Goal: Complete application form: Fill out and submit a form for a specific purpose

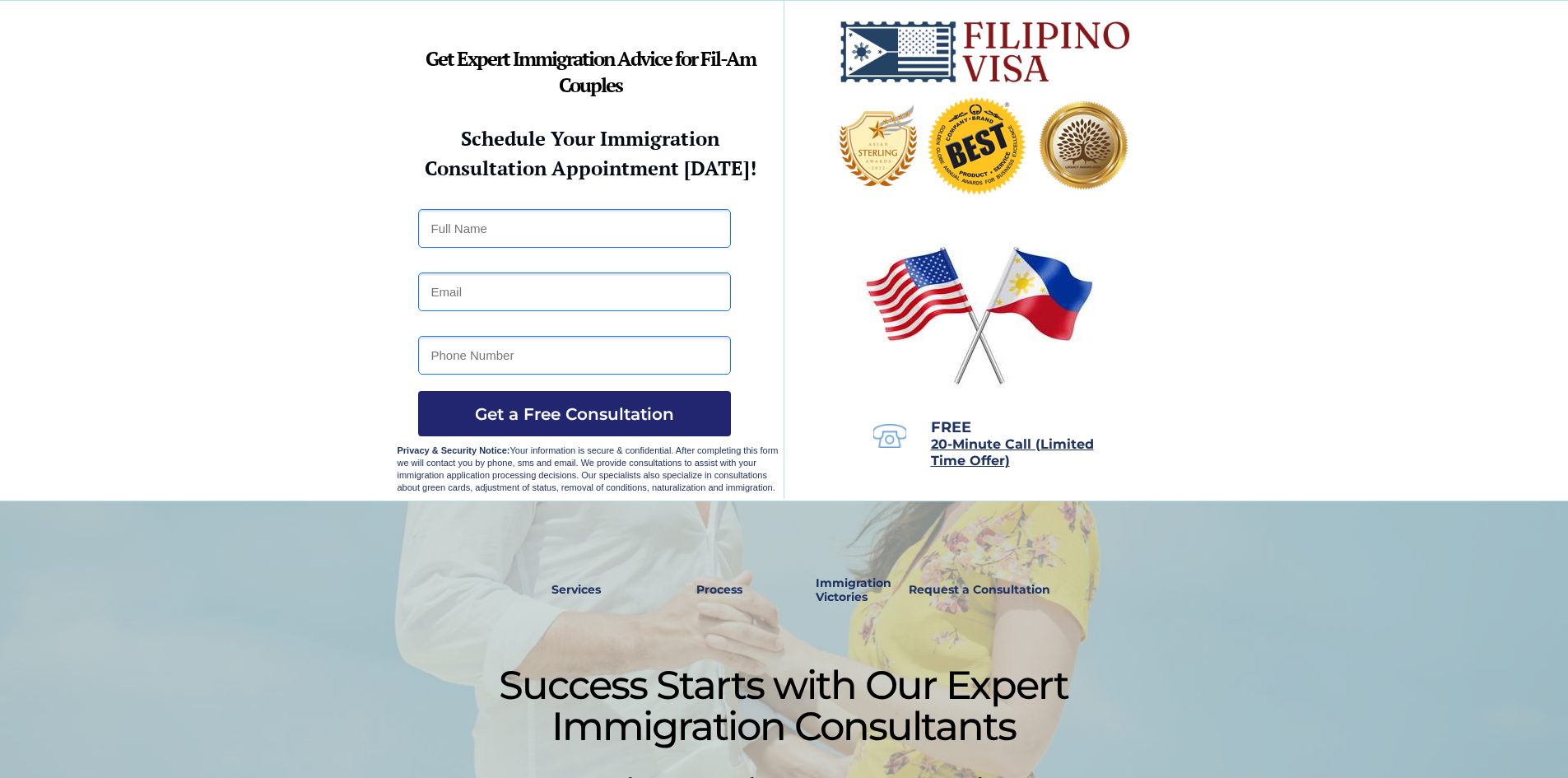
click at [529, 223] on input "text" at bounding box center [574, 228] width 313 height 38
type input "Maila"
click at [488, 301] on input "email" at bounding box center [574, 291] width 313 height 38
type input "zmiledejesus@gmail.com"
click at [505, 355] on input "tel" at bounding box center [574, 355] width 313 height 38
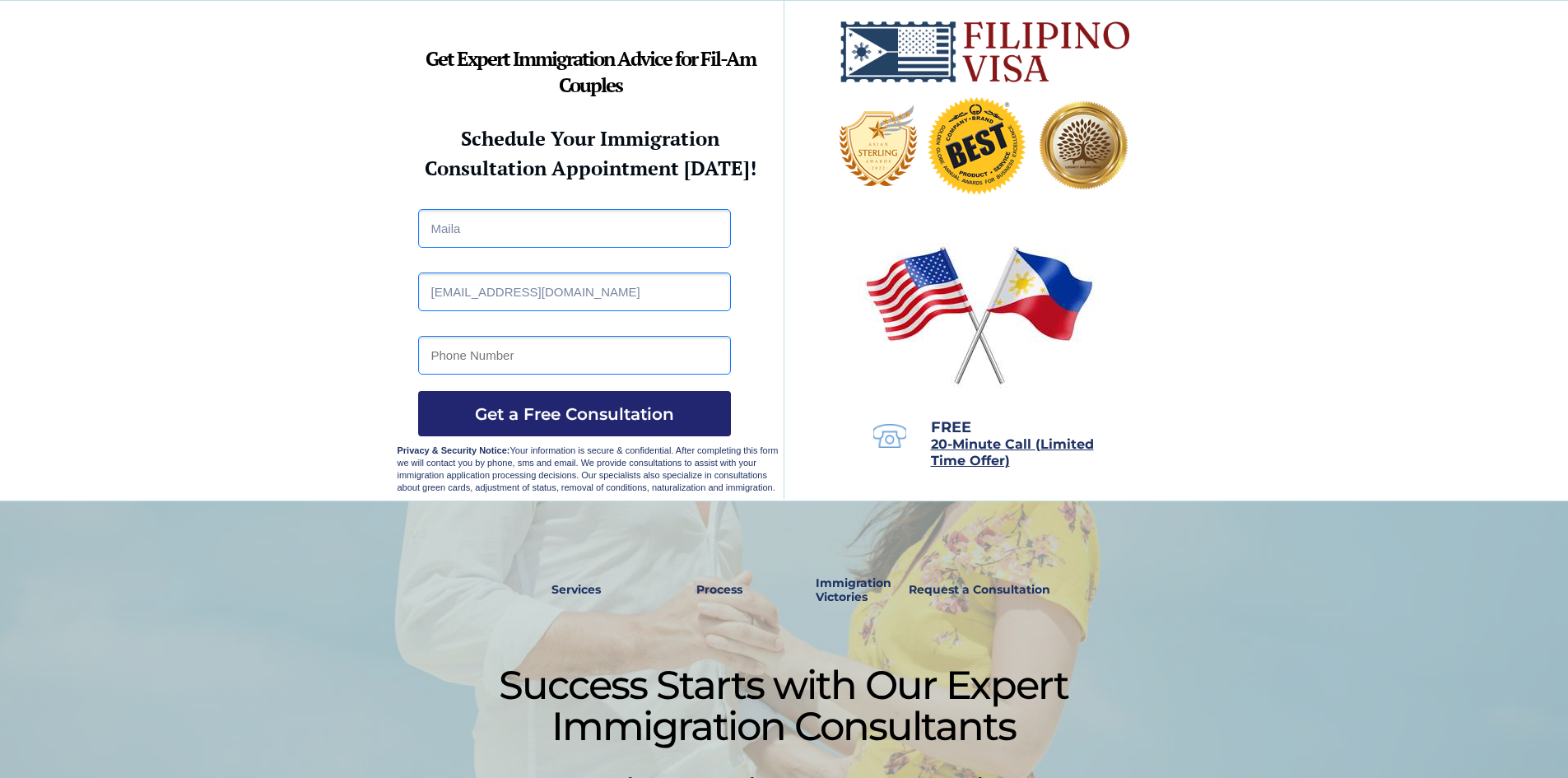
type input "9532256204"
click at [541, 405] on span "Get a Free Consultation" at bounding box center [574, 414] width 313 height 20
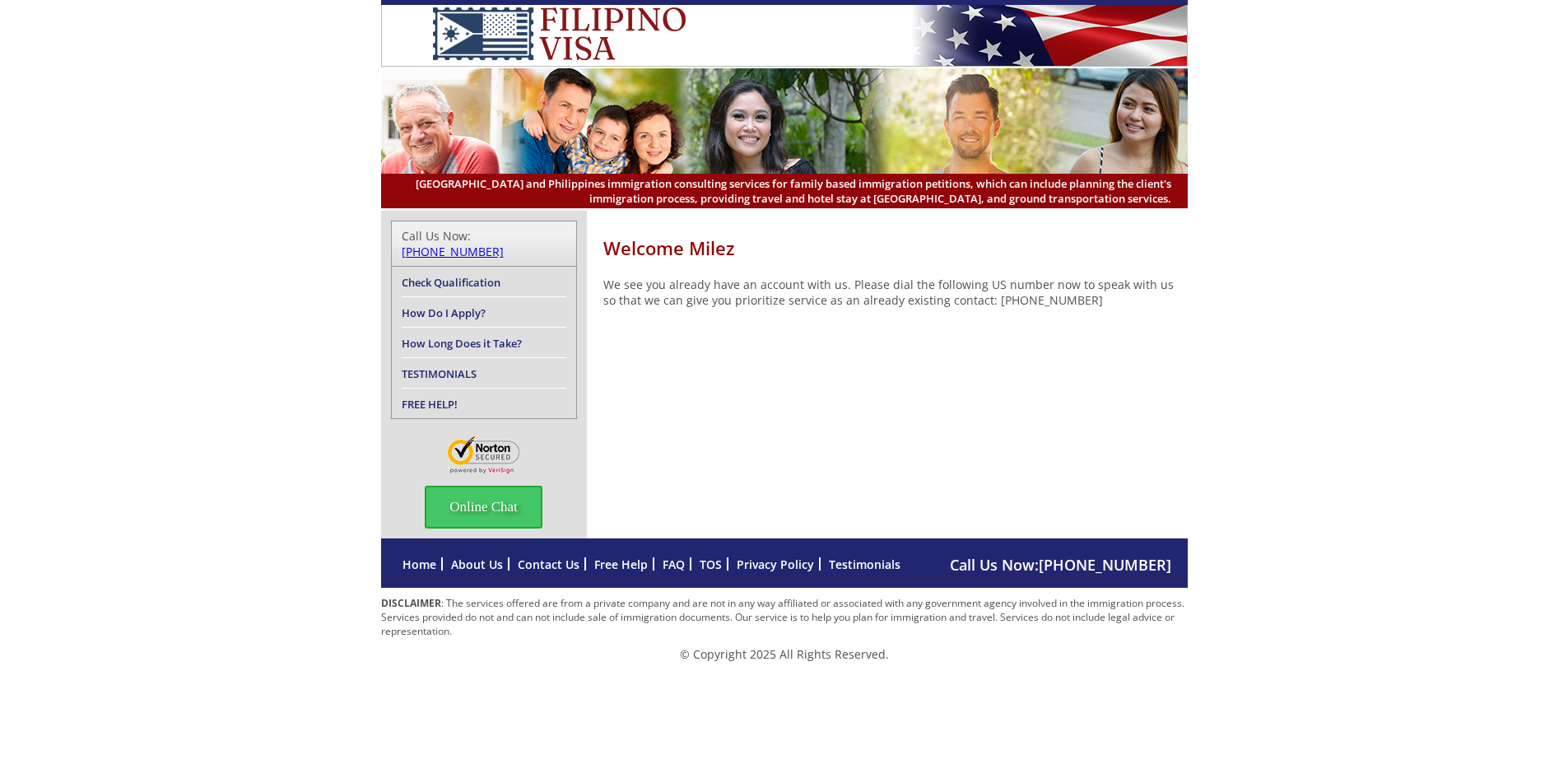
click at [427, 275] on link "Check Qualification" at bounding box center [451, 282] width 99 height 15
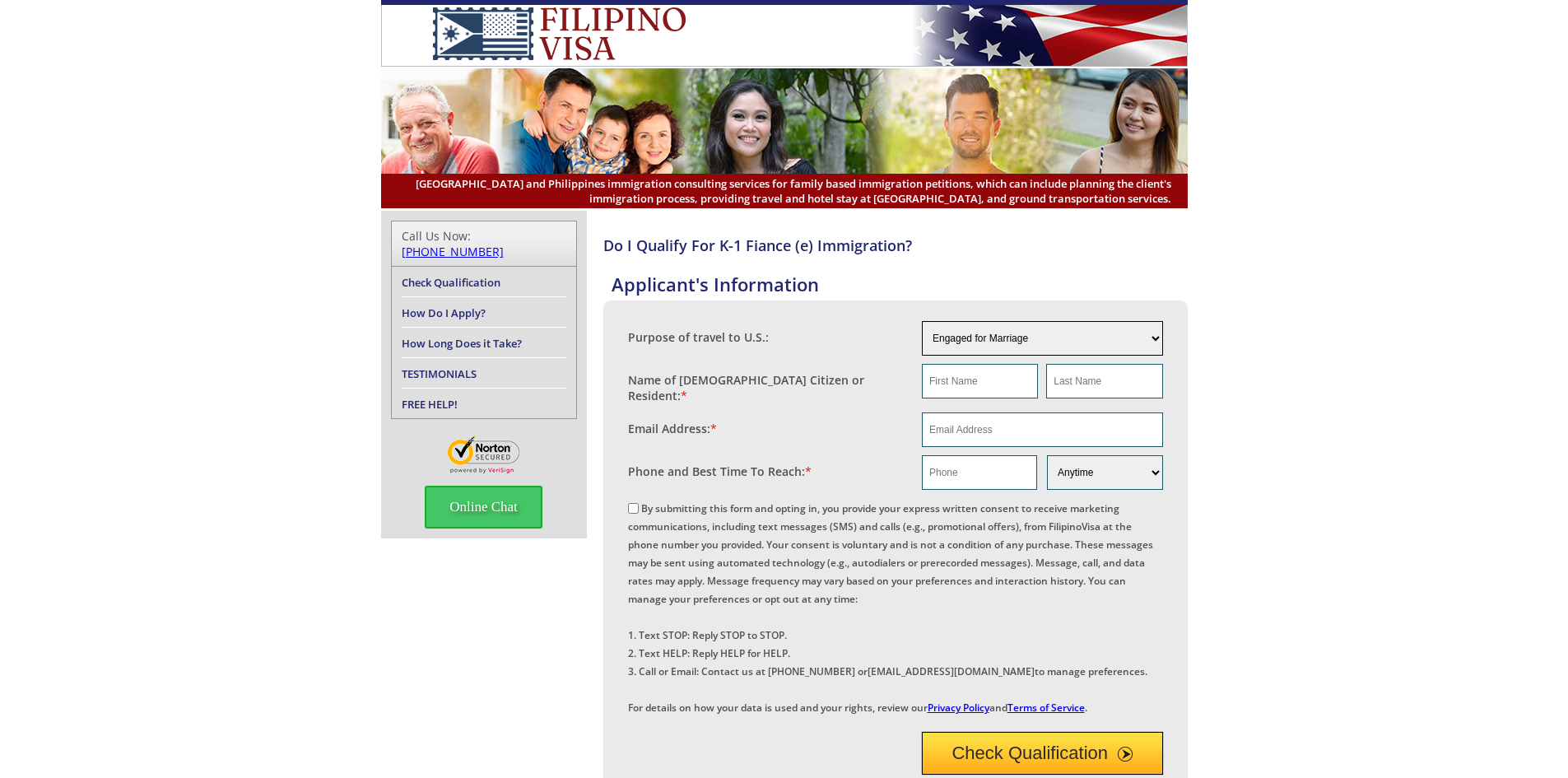
click at [1088, 345] on select "Engaged for Marriage Already Married to U.S. Citizen / Resident For Short Term …" at bounding box center [1042, 338] width 241 height 35
click at [922, 321] on select "Engaged for Marriage Already Married to U.S. Citizen / Resident For Short Term …" at bounding box center [1042, 338] width 241 height 35
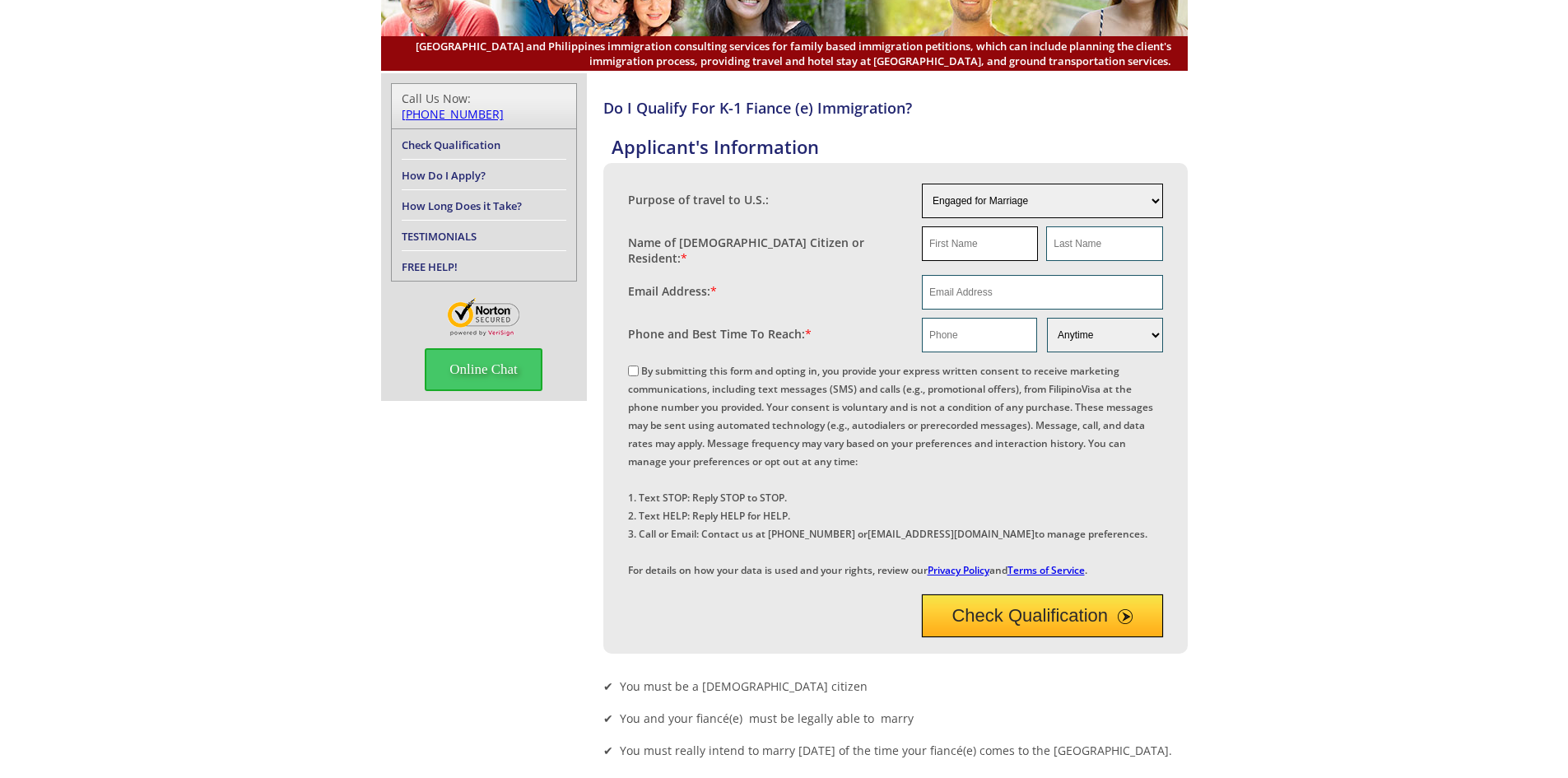
scroll to position [27, 0]
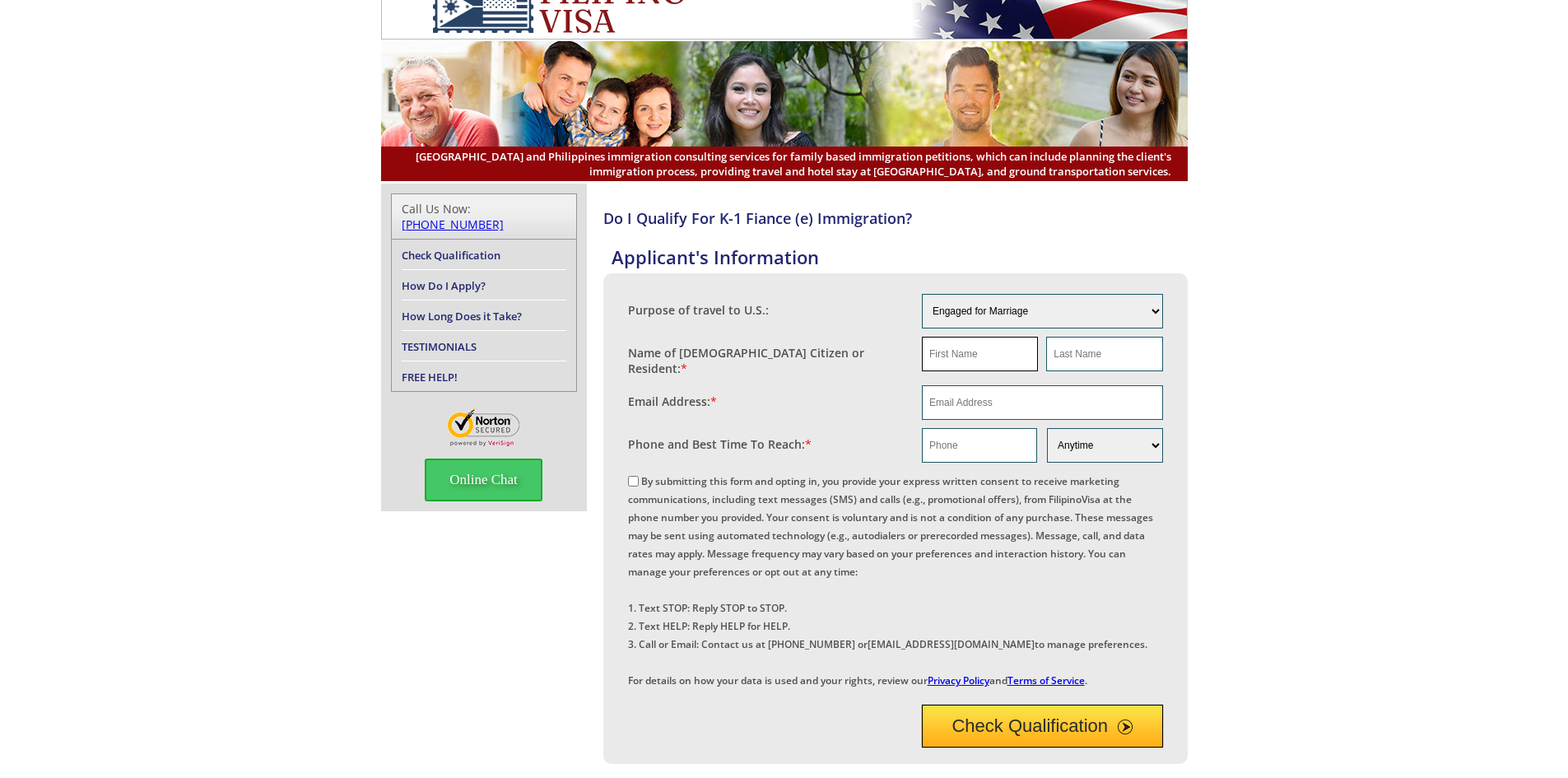
click at [982, 362] on input "text" at bounding box center [980, 354] width 116 height 35
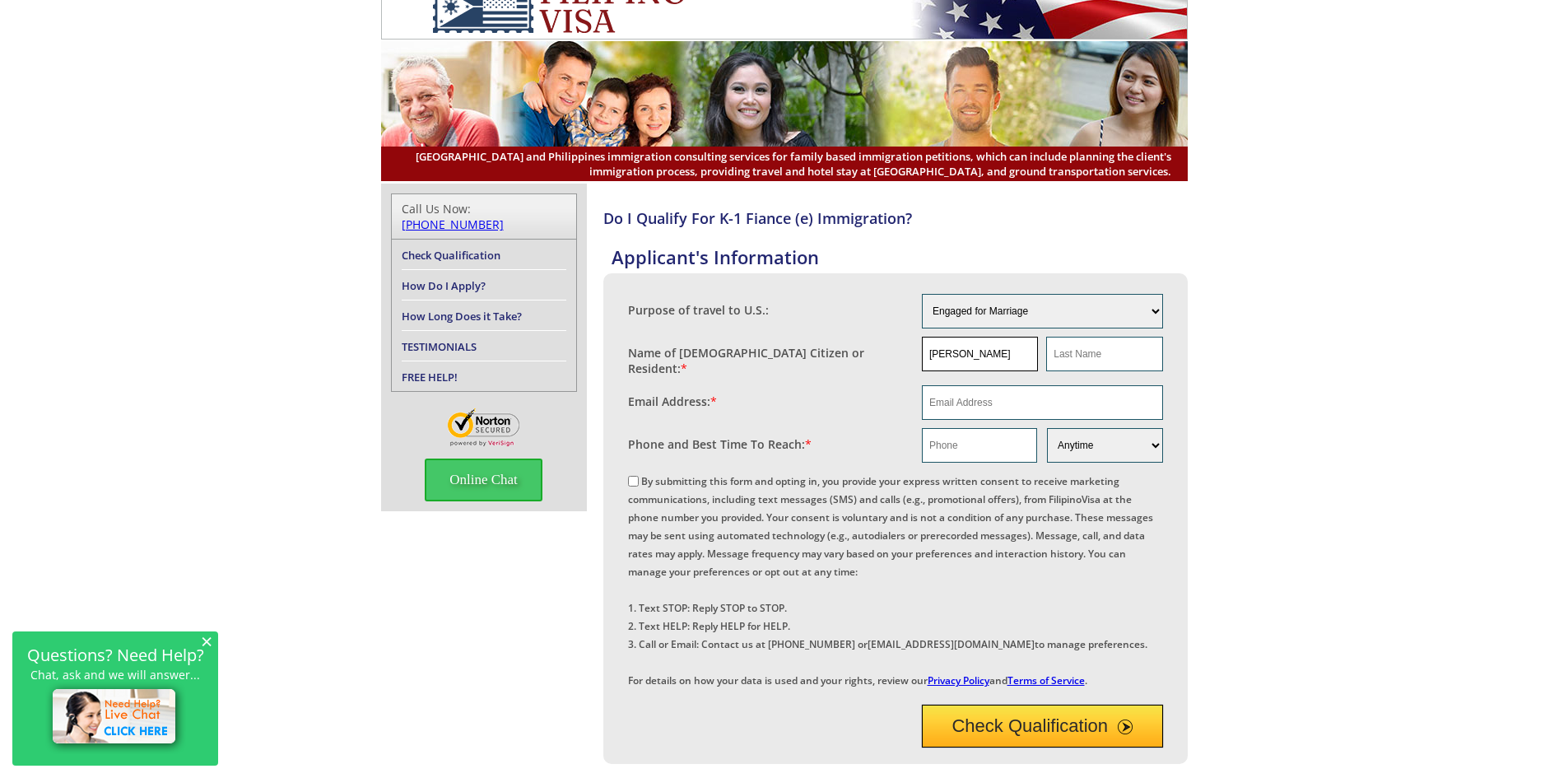
type input "Benjamin"
type input "Capuno"
type input "zmiledejesus@gmail.com"
click at [1019, 444] on input "text" at bounding box center [979, 445] width 115 height 35
type input "9532256204"
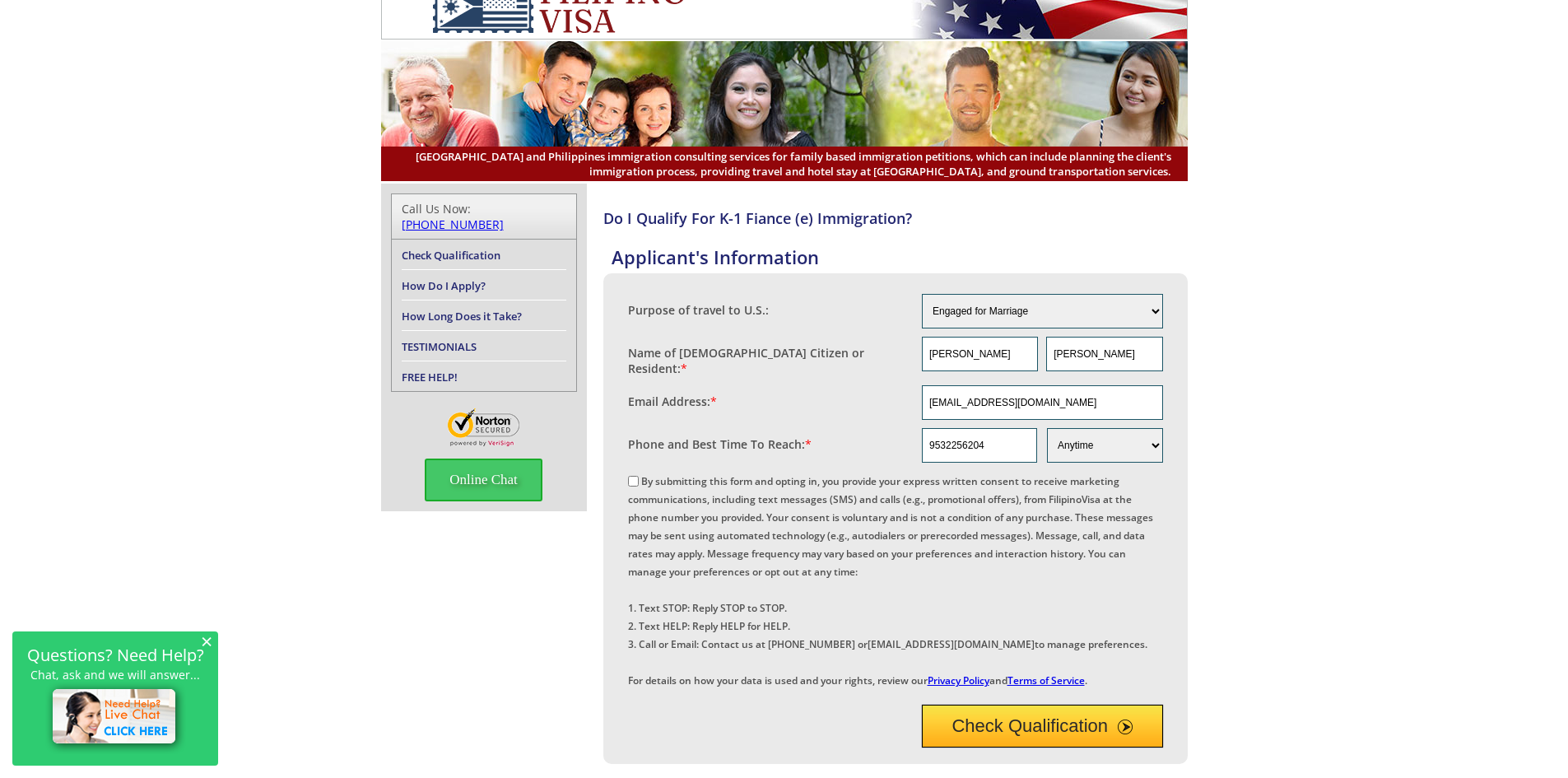
click at [637, 476] on input "By submitting this form and opting in, you provide your express written consent…" at bounding box center [633, 481] width 11 height 11
checkbox input "true"
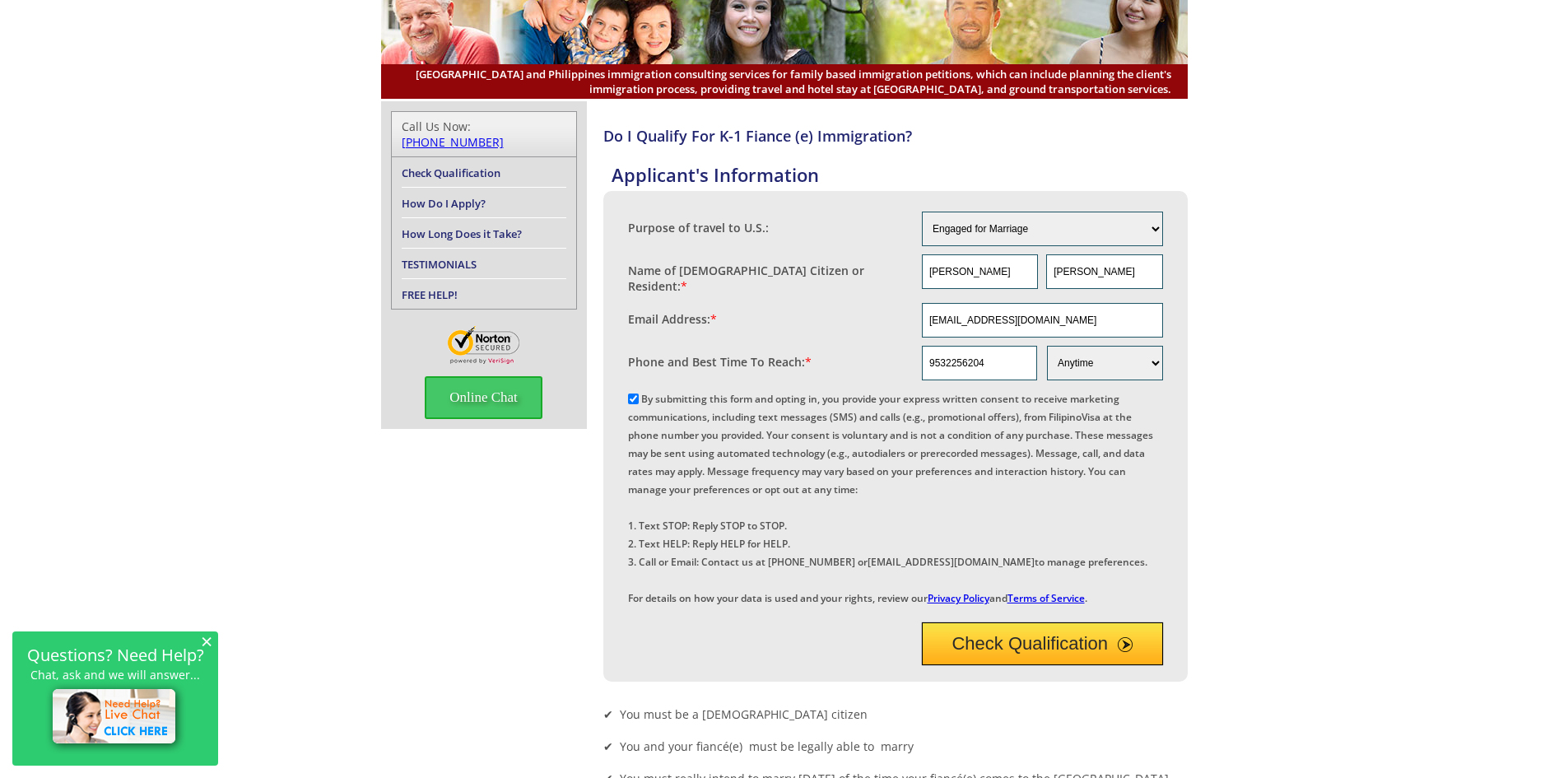
click at [1003, 665] on button "Check Qualification" at bounding box center [1042, 644] width 241 height 43
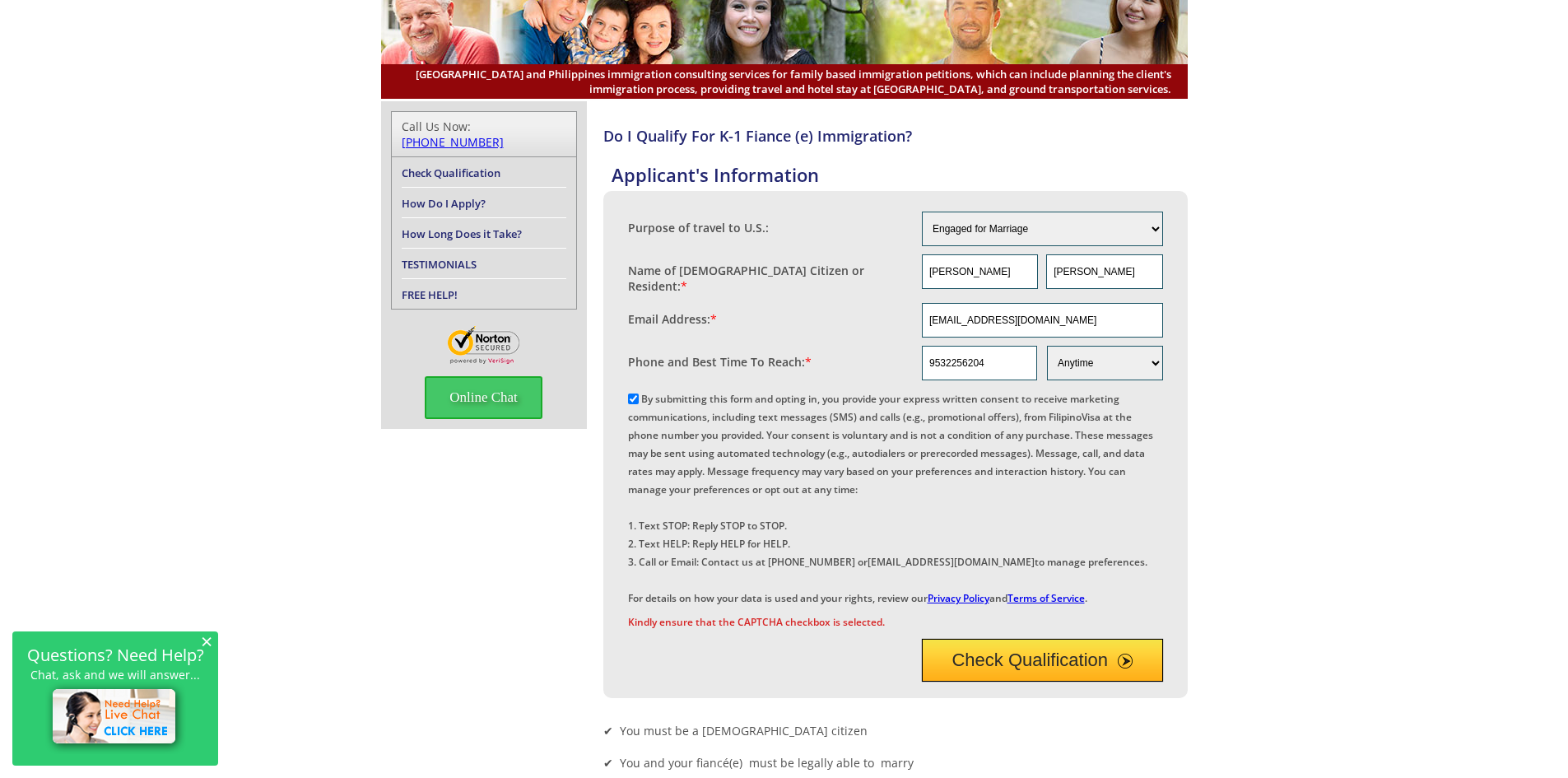
click at [1013, 682] on button "Check Qualification" at bounding box center [1042, 660] width 241 height 43
click at [1028, 682] on button "Check Qualification" at bounding box center [1042, 660] width 241 height 43
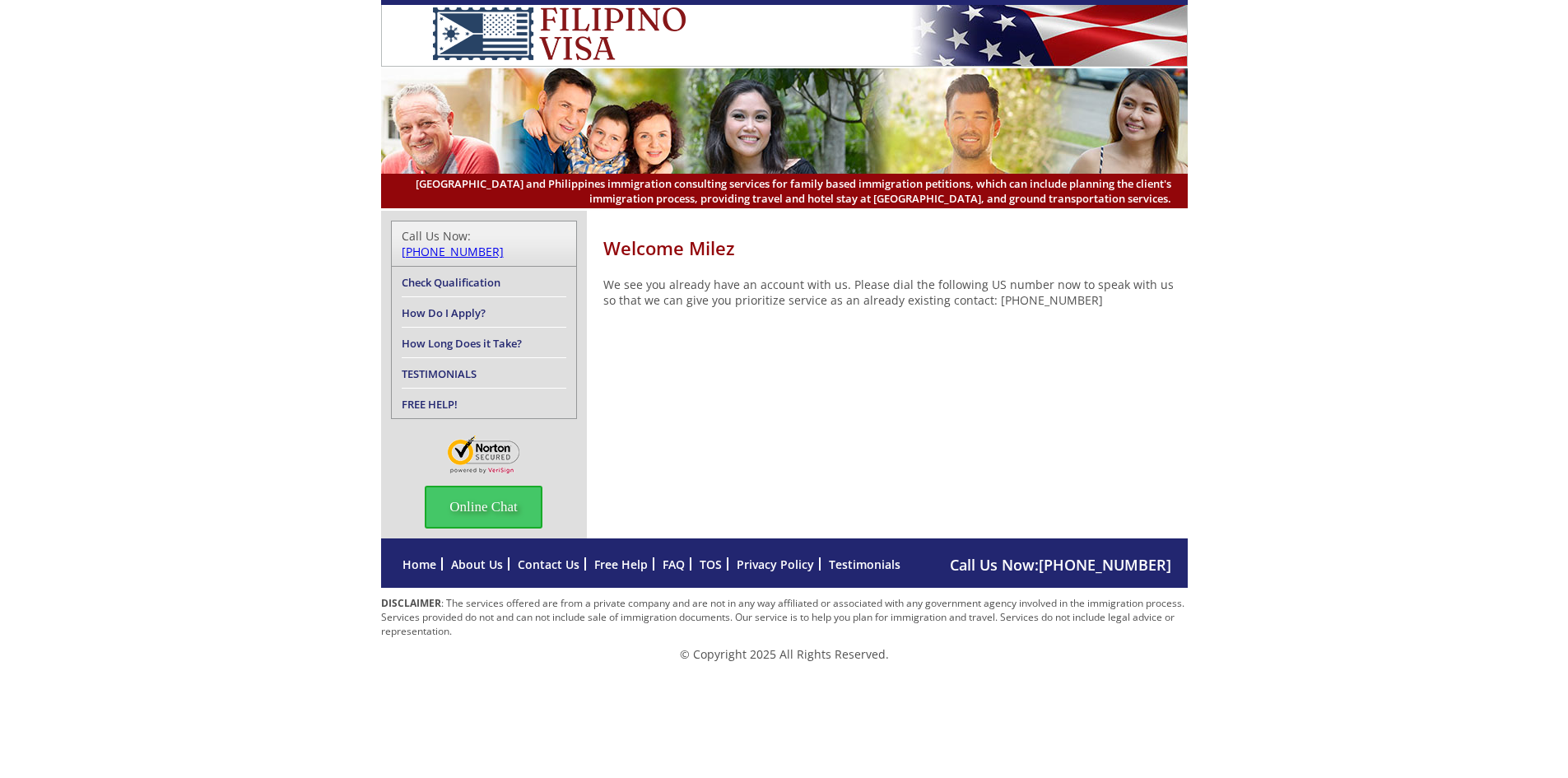
click at [844, 333] on div "Welcome Milez We see you already have an account with us. Please dial the follo…" at bounding box center [896, 280] width 584 height 138
click at [474, 305] on link "How Do I Apply?" at bounding box center [444, 313] width 84 height 15
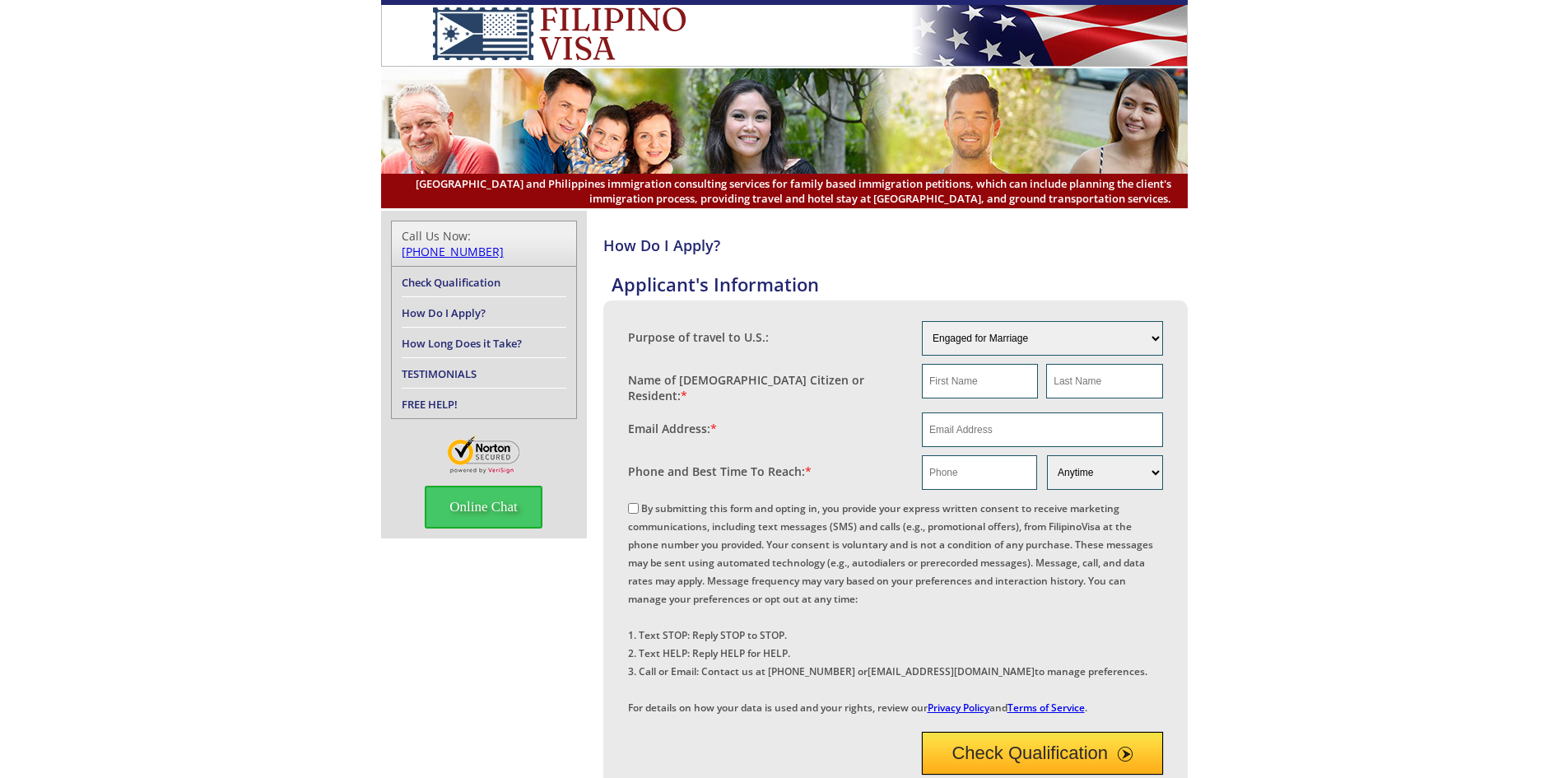
click at [467, 336] on link "How Long Does it Take?" at bounding box center [462, 343] width 121 height 15
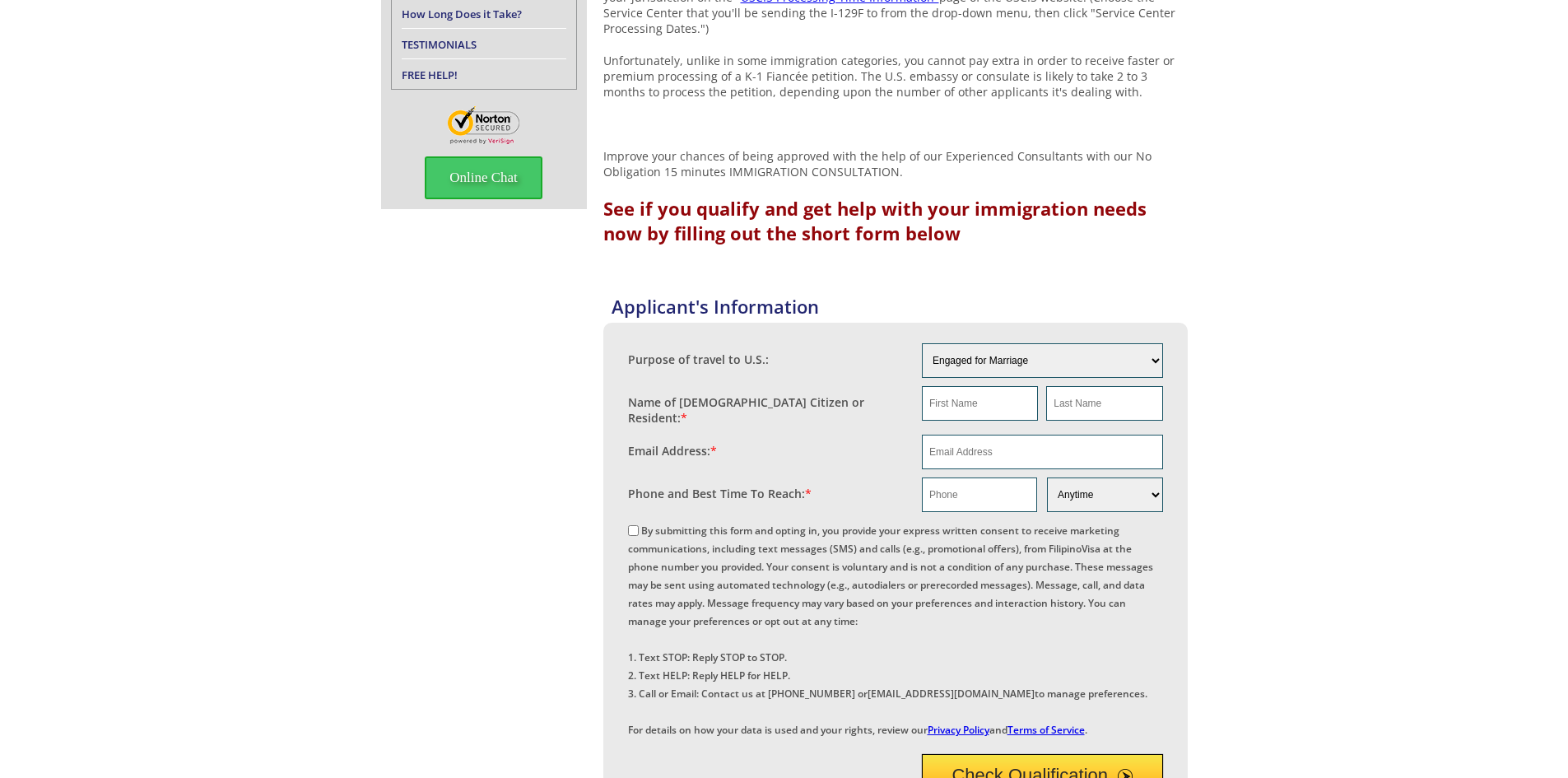
scroll to position [521, 0]
